Goal: Information Seeking & Learning: Learn about a topic

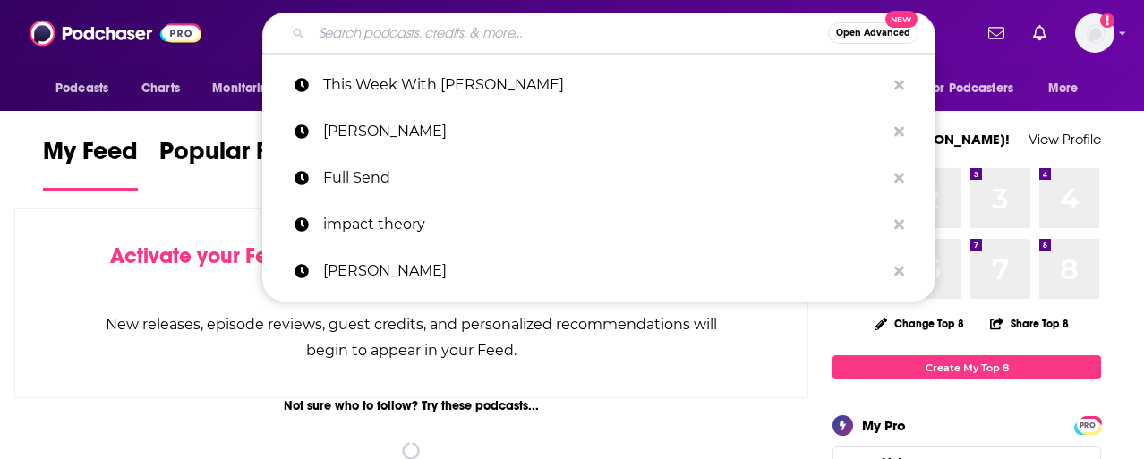
click at [473, 31] on input "Search podcasts, credits, & more..." at bounding box center [569, 33] width 516 height 29
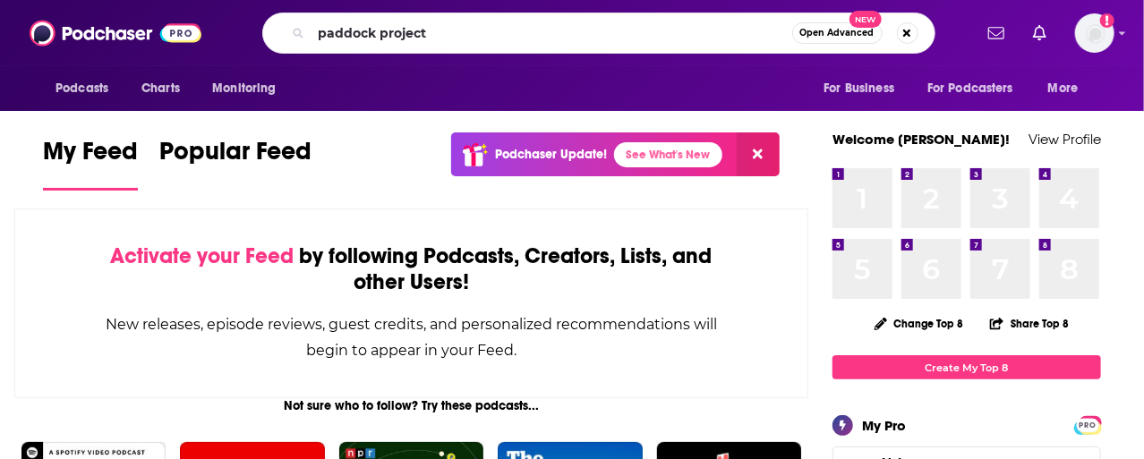
type input "paddock project"
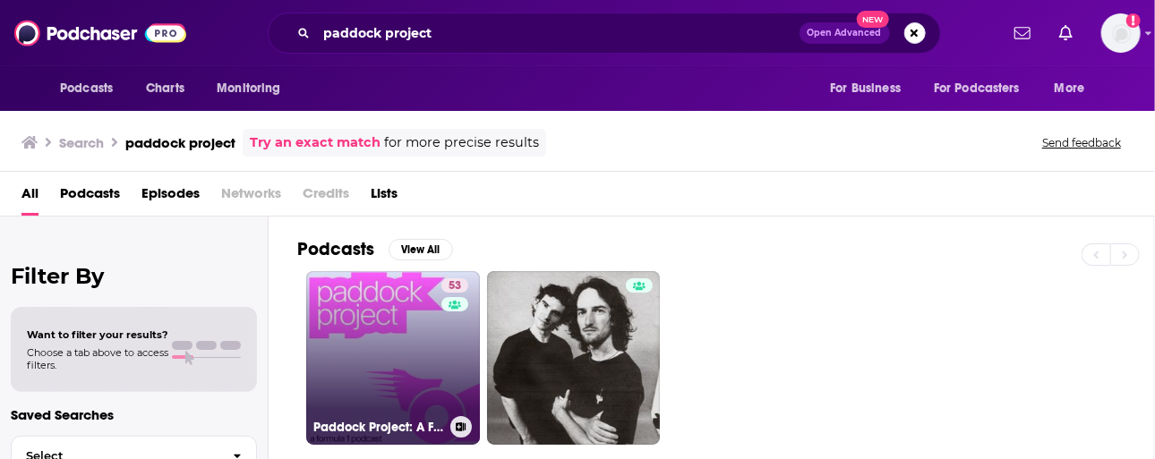
click at [362, 341] on link "53 Paddock Project: A Formula 1 Podcast" at bounding box center [393, 358] width 174 height 174
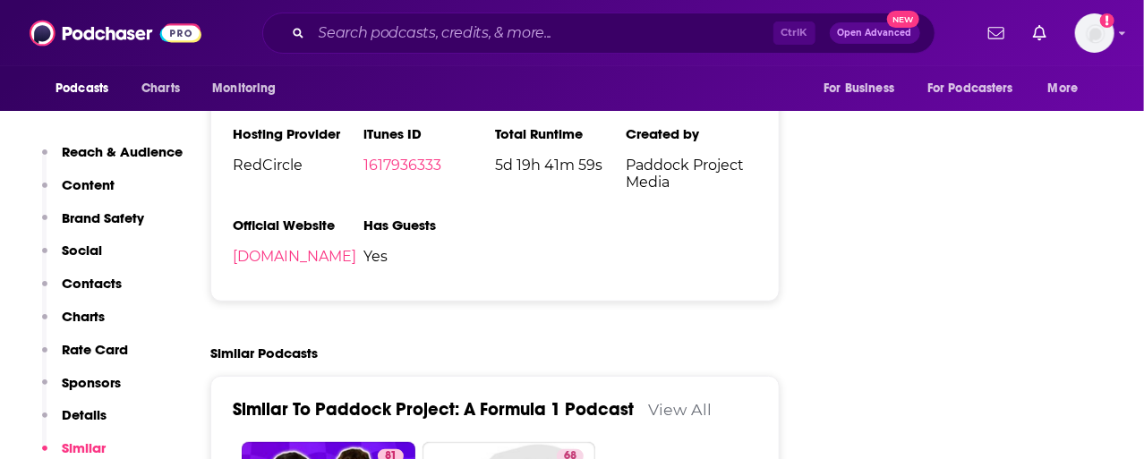
scroll to position [3150, 0]
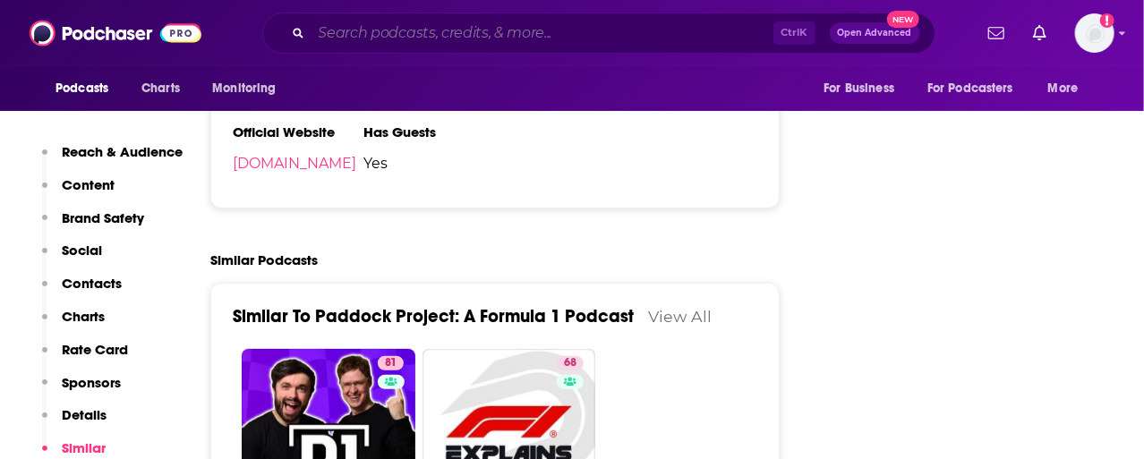
click at [436, 43] on input "Search podcasts, credits, & more..." at bounding box center [542, 33] width 462 height 29
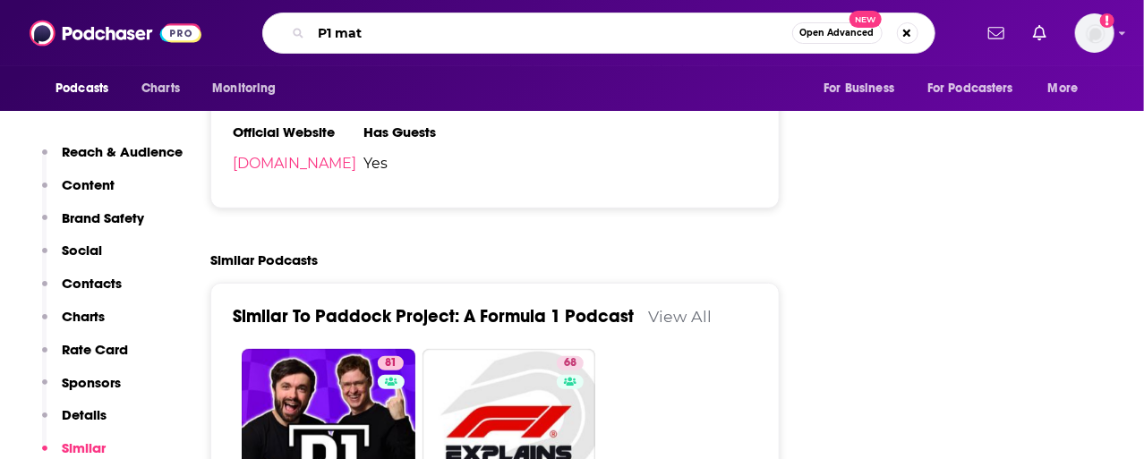
type input "P1 matt"
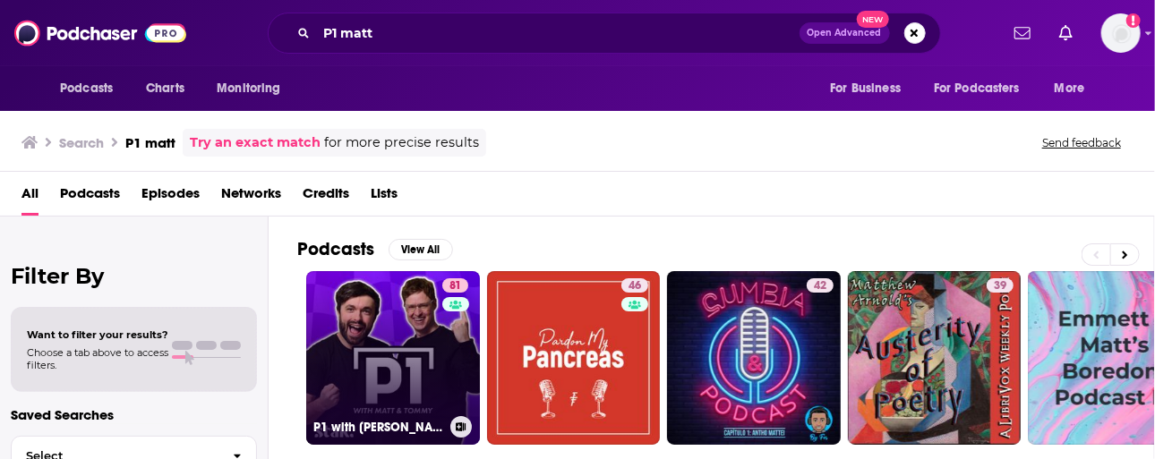
click at [379, 376] on link "81 P1 with [PERSON_NAME] and [PERSON_NAME]" at bounding box center [393, 358] width 174 height 174
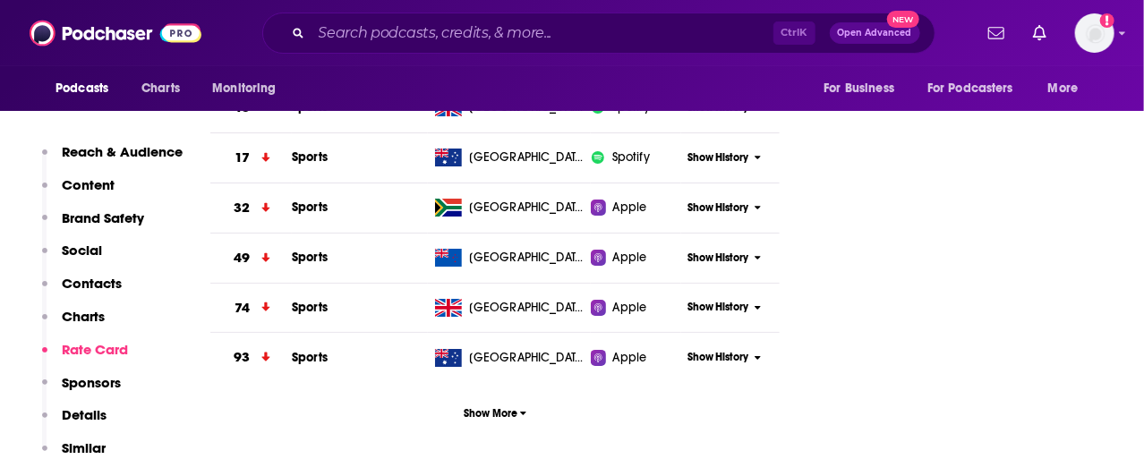
scroll to position [2792, 0]
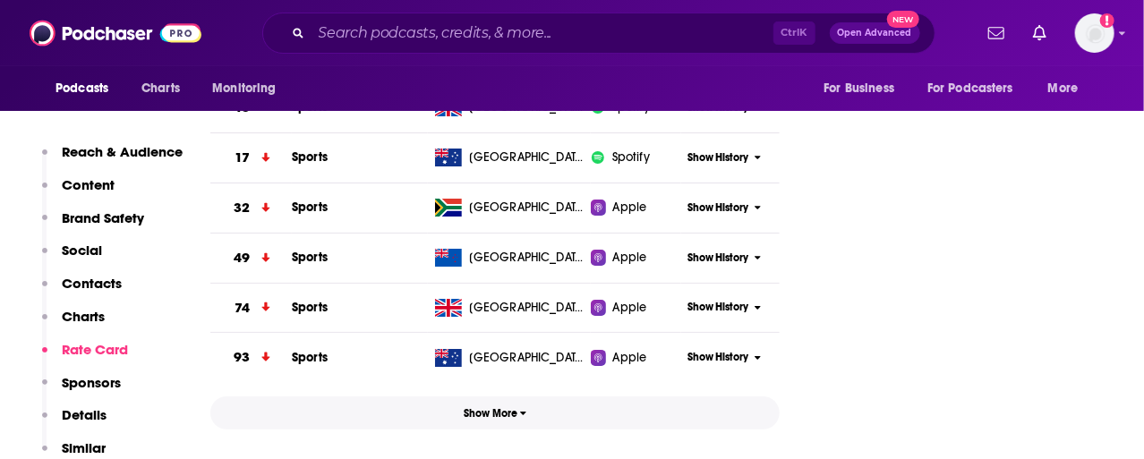
click at [524, 408] on icon "button" at bounding box center [523, 413] width 7 height 11
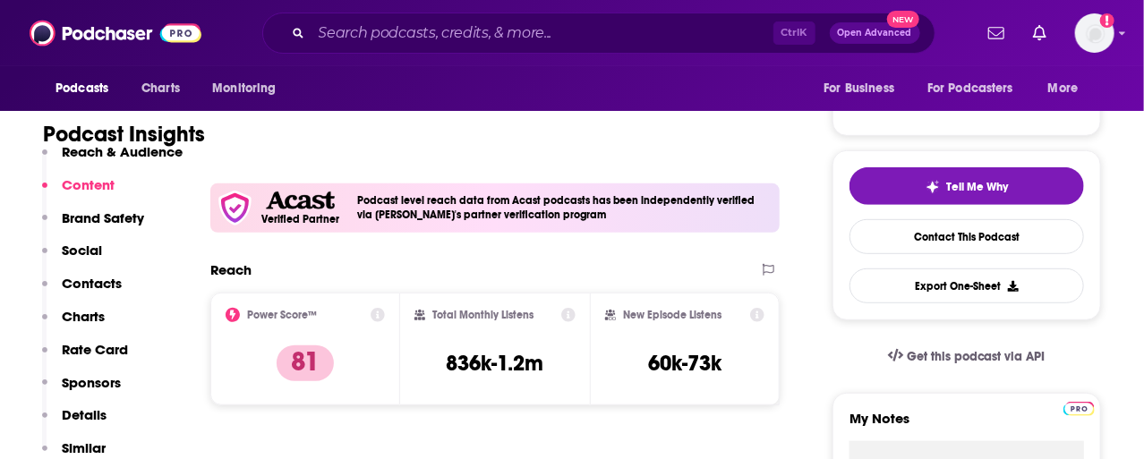
scroll to position [215, 0]
